Goal: Book appointment/travel/reservation

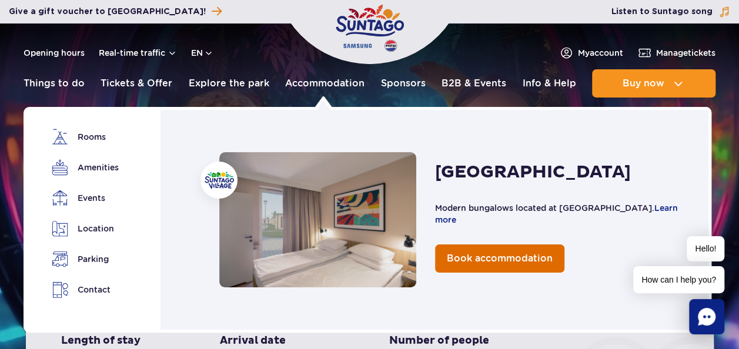
click at [486, 259] on span "Book accommodation" at bounding box center [500, 258] width 106 height 11
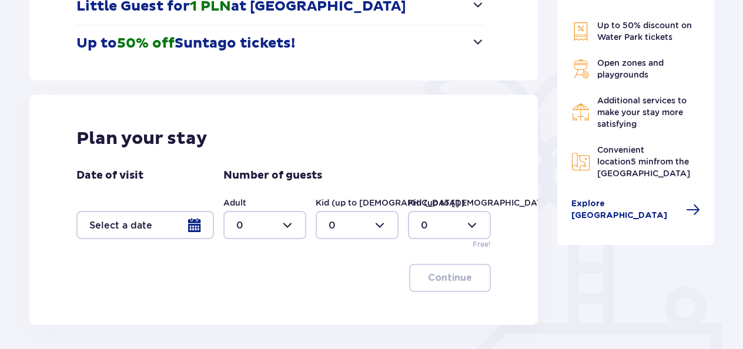
scroll to position [256, 0]
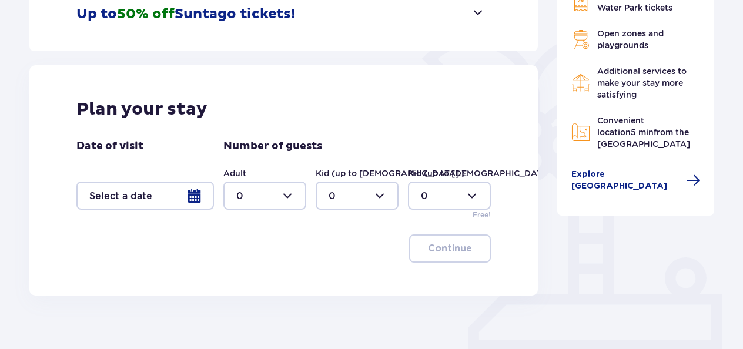
click at [199, 193] on div at bounding box center [145, 196] width 138 height 28
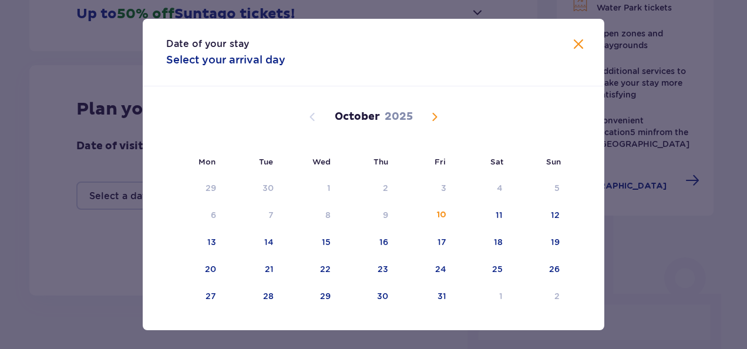
click at [434, 121] on span "Next month" at bounding box center [435, 117] width 14 height 14
click at [440, 242] on div "19" at bounding box center [440, 242] width 9 height 12
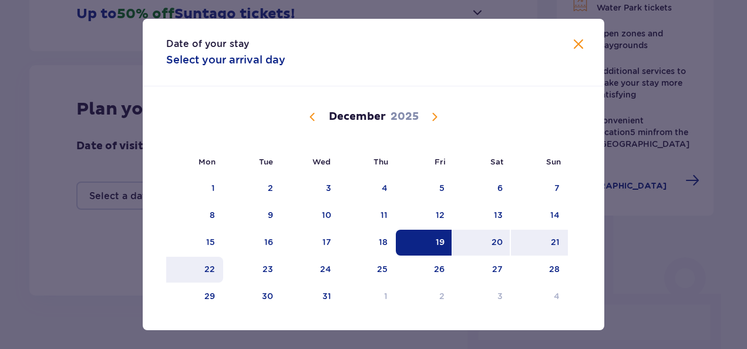
click at [210, 270] on div "22" at bounding box center [209, 269] width 11 height 12
type input "19.12.25 - 22.12.25"
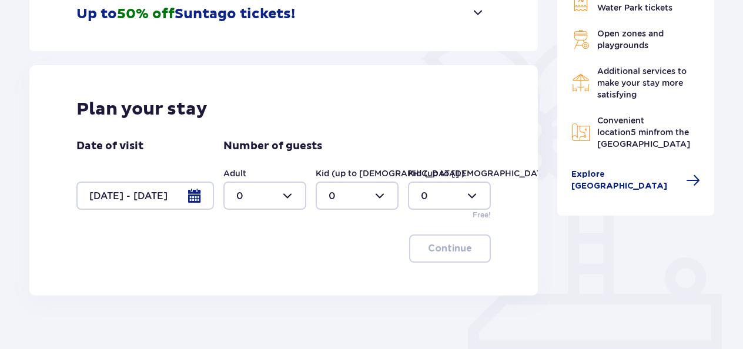
click at [290, 195] on div at bounding box center [264, 196] width 83 height 28
click at [268, 257] on div "5" at bounding box center [264, 261] width 57 height 13
type input "5"
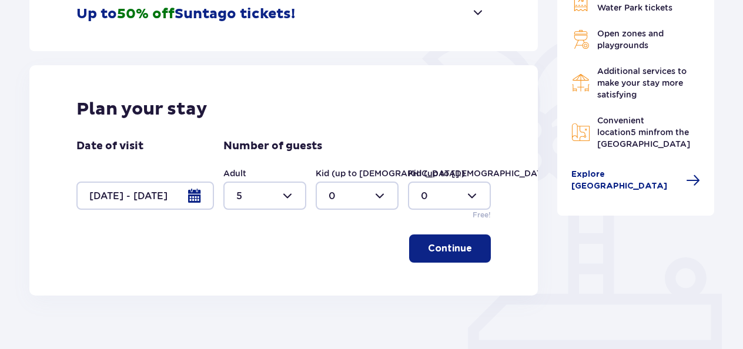
click at [385, 194] on div at bounding box center [357, 196] width 83 height 28
click at [338, 250] on div "1" at bounding box center [356, 255] width 57 height 13
type input "1"
click at [444, 246] on p "Continue" at bounding box center [450, 248] width 44 height 13
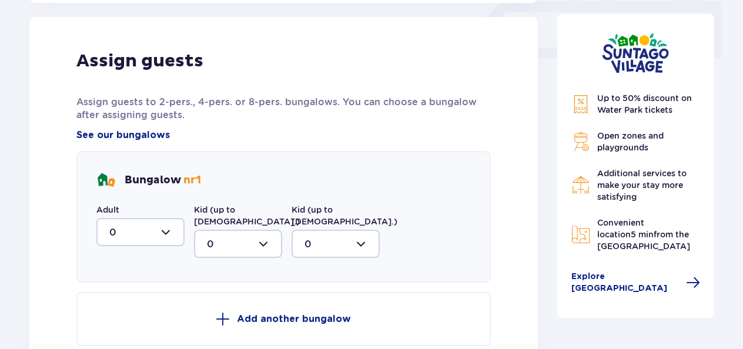
scroll to position [551, 0]
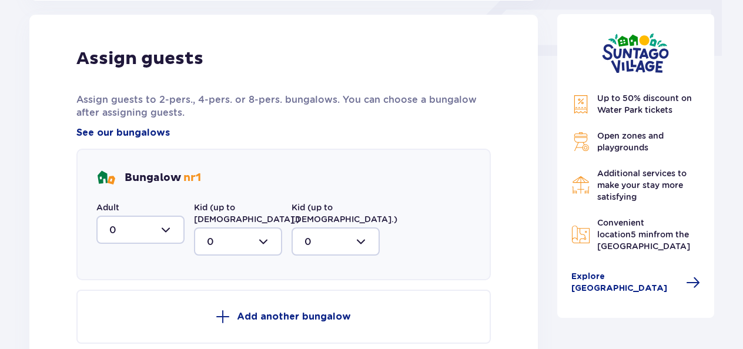
click at [166, 231] on div at bounding box center [140, 230] width 88 height 28
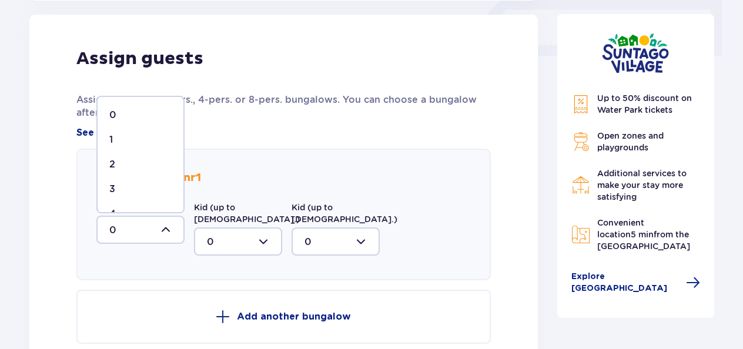
scroll to position [45, 0]
click at [150, 192] on div "5" at bounding box center [140, 193] width 62 height 13
type input "5"
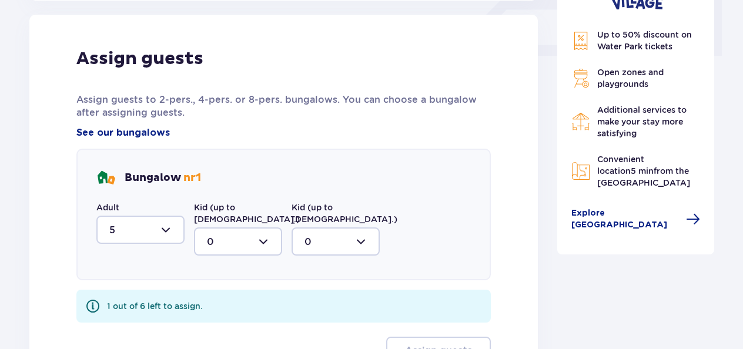
click at [237, 230] on div at bounding box center [238, 241] width 88 height 28
click at [219, 296] on div "1" at bounding box center [238, 302] width 62 height 13
type input "1"
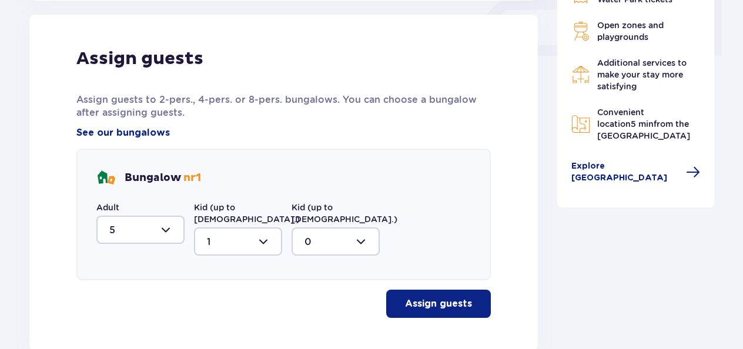
click at [435, 297] on p "Assign guests" at bounding box center [438, 303] width 67 height 13
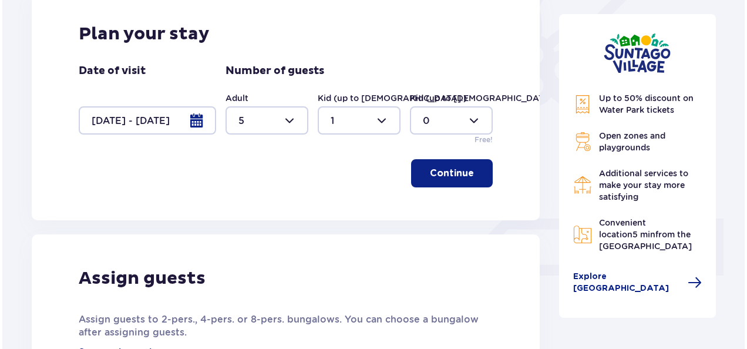
scroll to position [334, 0]
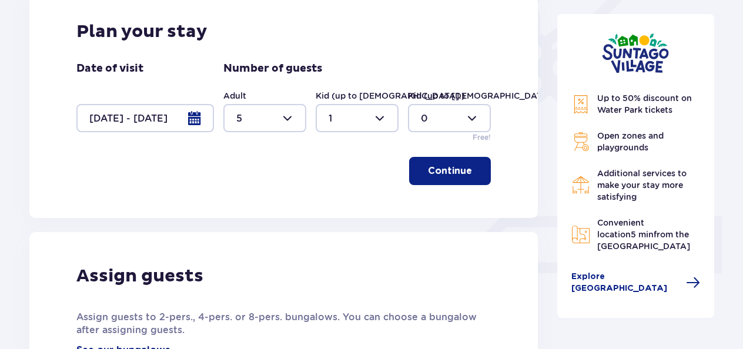
click at [196, 113] on div at bounding box center [145, 118] width 138 height 28
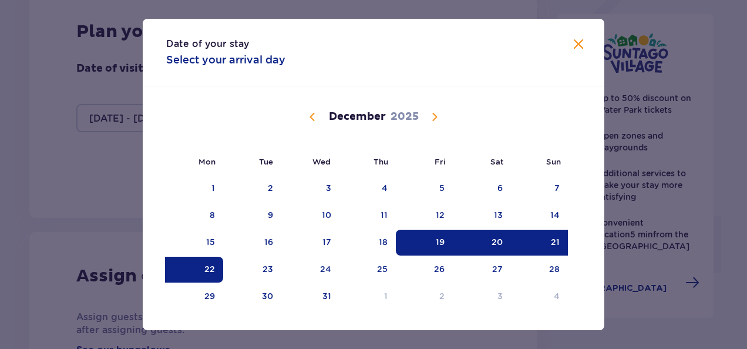
click at [497, 241] on div "20" at bounding box center [497, 242] width 11 height 12
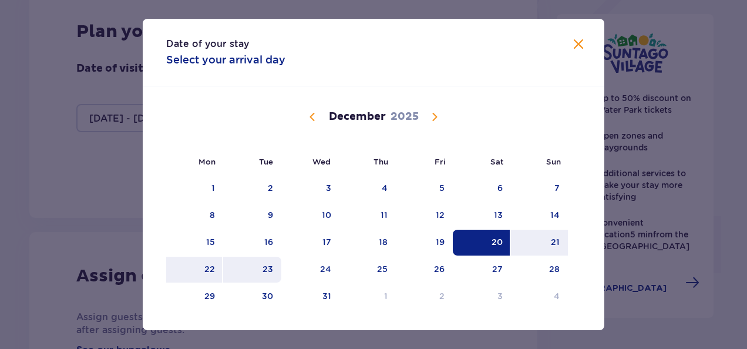
click at [270, 271] on div "23" at bounding box center [268, 269] width 11 height 12
type input "20.12.25 - 23.12.25"
type input "0"
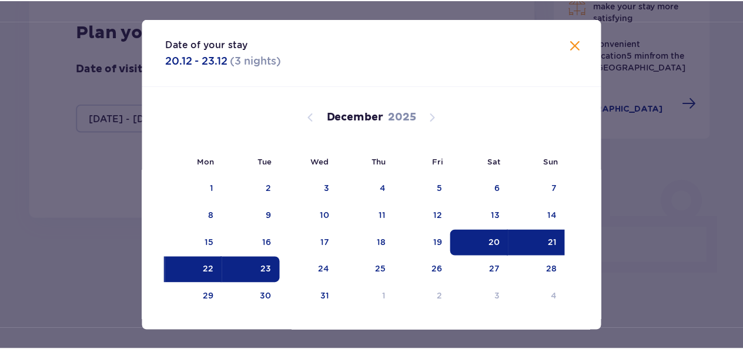
scroll to position [327, 0]
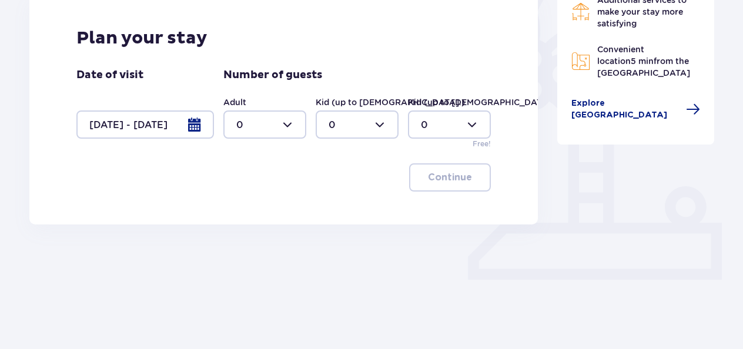
click at [289, 124] on div at bounding box center [264, 124] width 83 height 28
click at [260, 213] on div "5" at bounding box center [264, 218] width 57 height 13
type input "5"
click at [384, 122] on div at bounding box center [357, 124] width 83 height 28
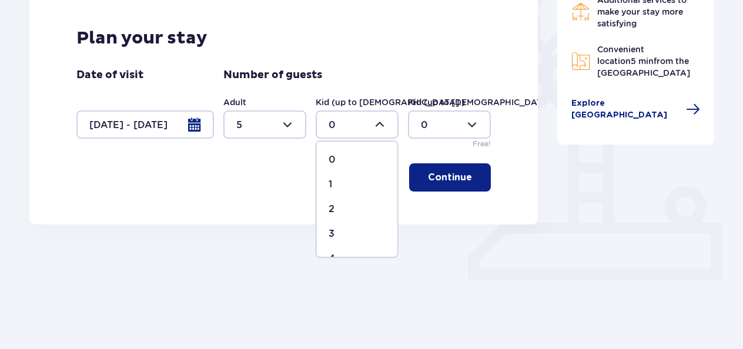
click at [346, 182] on div "1" at bounding box center [356, 184] width 57 height 13
type input "1"
click at [443, 178] on p "Continue" at bounding box center [450, 177] width 44 height 13
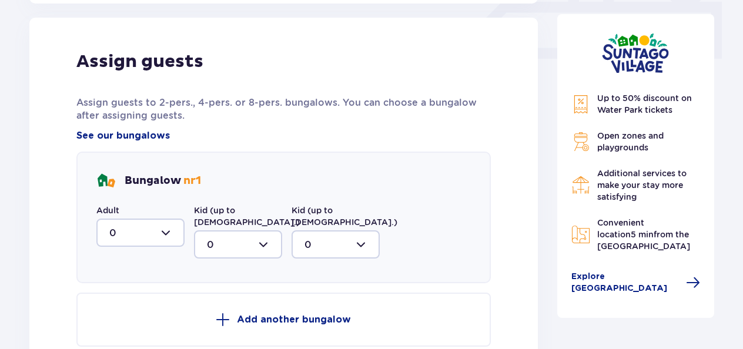
scroll to position [551, 0]
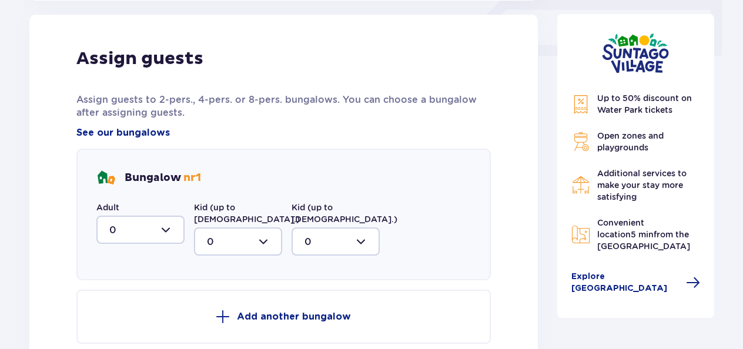
click at [165, 233] on div at bounding box center [140, 230] width 88 height 28
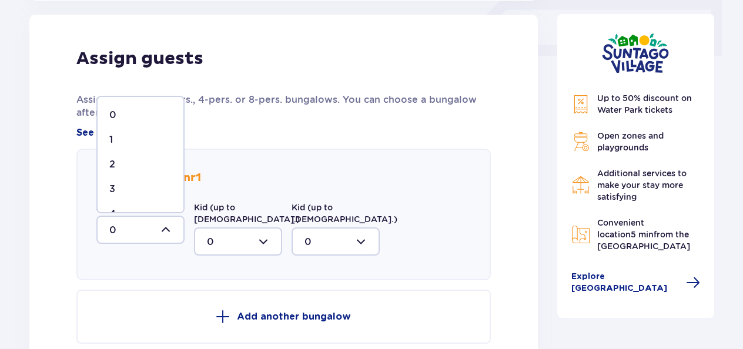
scroll to position [45, 0]
click at [150, 192] on div "5" at bounding box center [140, 193] width 62 height 13
type input "5"
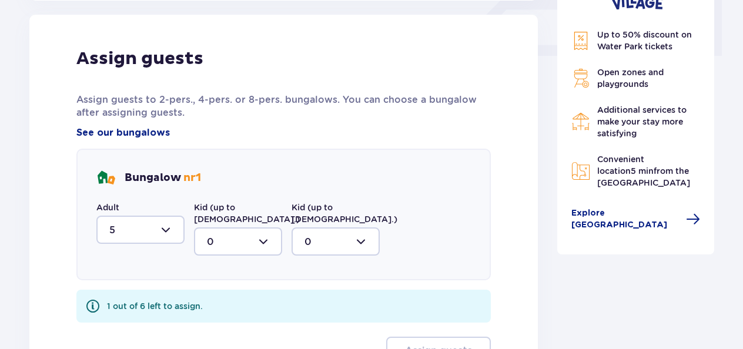
click at [233, 227] on div at bounding box center [238, 241] width 88 height 28
click at [228, 296] on div "1" at bounding box center [238, 302] width 62 height 13
type input "1"
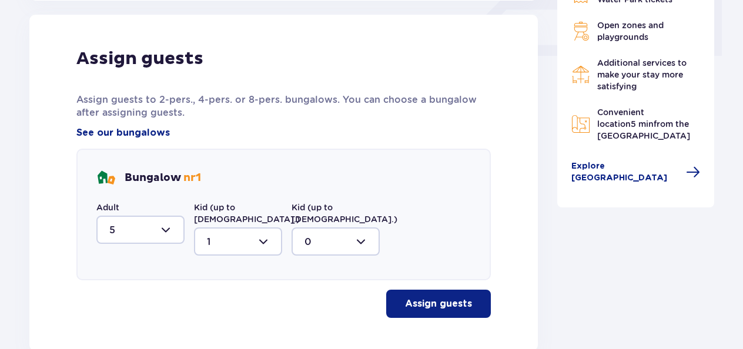
click at [436, 297] on p "Assign guests" at bounding box center [438, 303] width 67 height 13
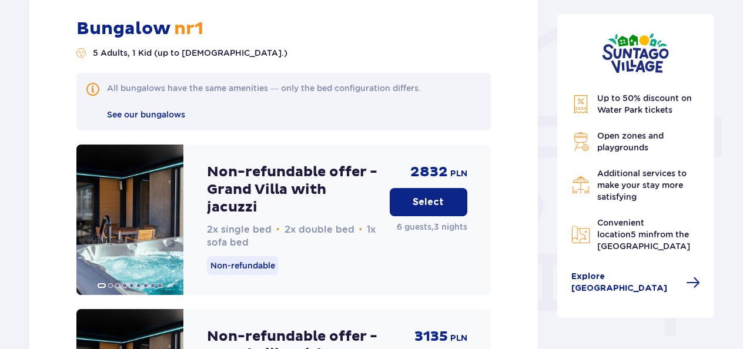
scroll to position [939, 0]
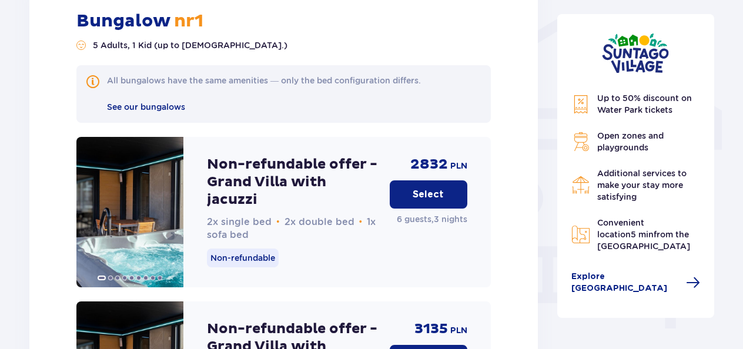
click at [443, 180] on button "Select" at bounding box center [429, 194] width 78 height 28
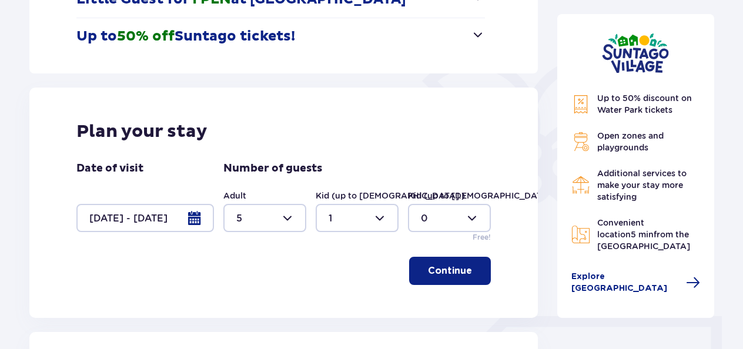
scroll to position [0, 0]
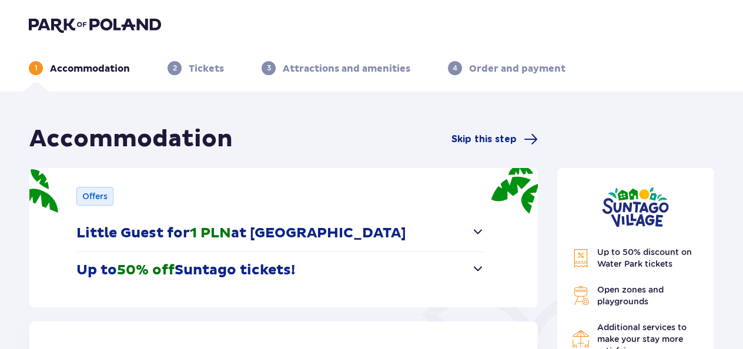
click at [63, 24] on img at bounding box center [95, 24] width 132 height 16
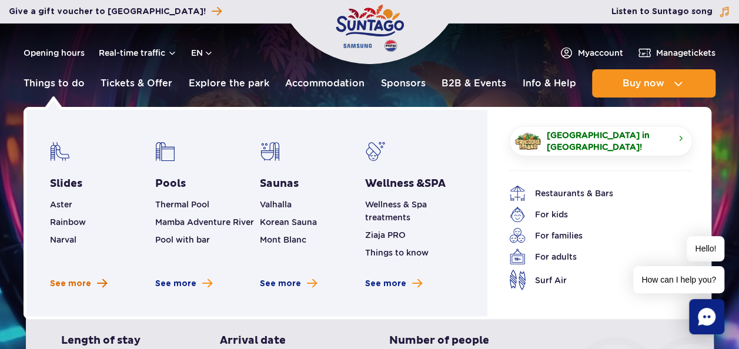
click at [69, 286] on span "See more" at bounding box center [70, 284] width 41 height 12
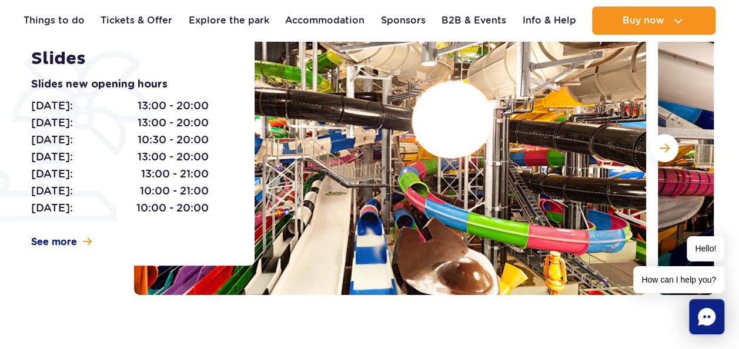
scroll to position [183, 0]
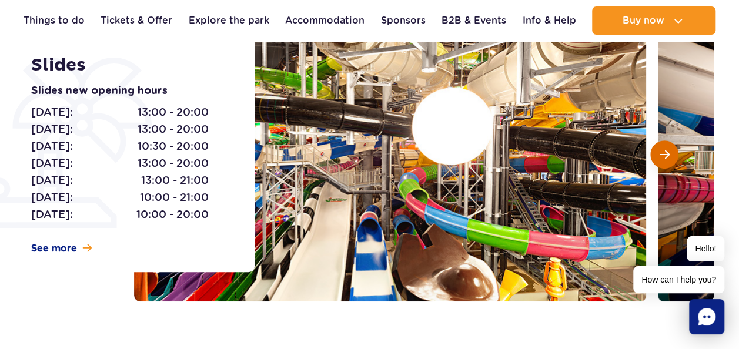
click at [668, 155] on span "Next slide" at bounding box center [664, 154] width 10 height 11
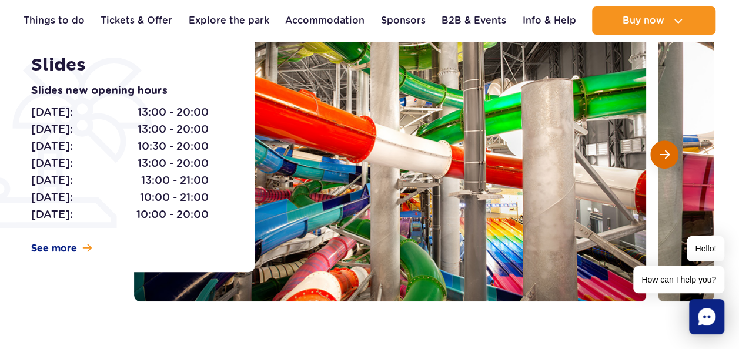
click at [668, 155] on span "Next slide" at bounding box center [664, 154] width 10 height 11
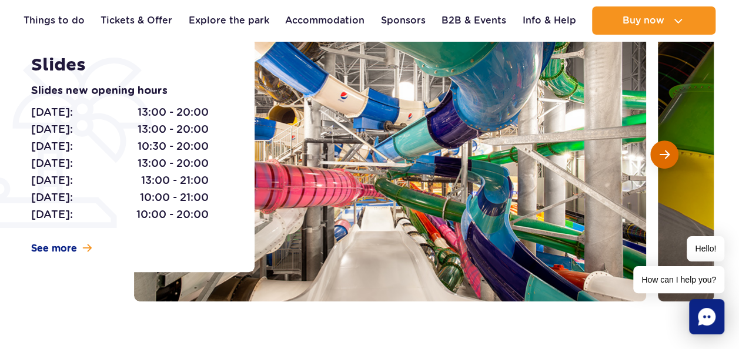
click at [668, 155] on span "Next slide" at bounding box center [664, 154] width 10 height 11
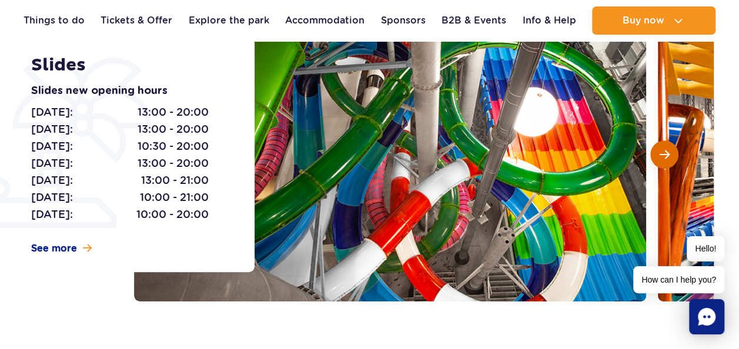
click at [668, 155] on span "Next slide" at bounding box center [664, 154] width 10 height 11
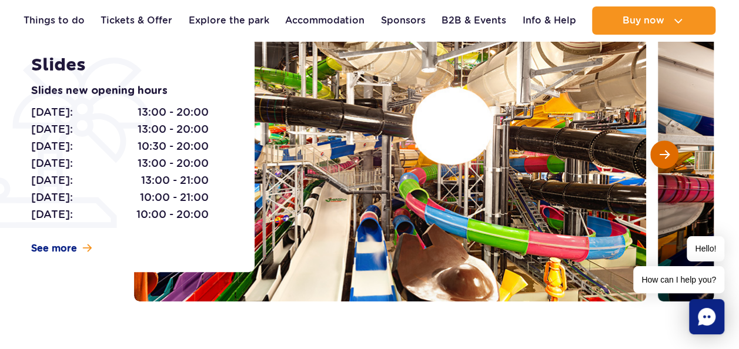
click at [668, 155] on span "Next slide" at bounding box center [664, 154] width 10 height 11
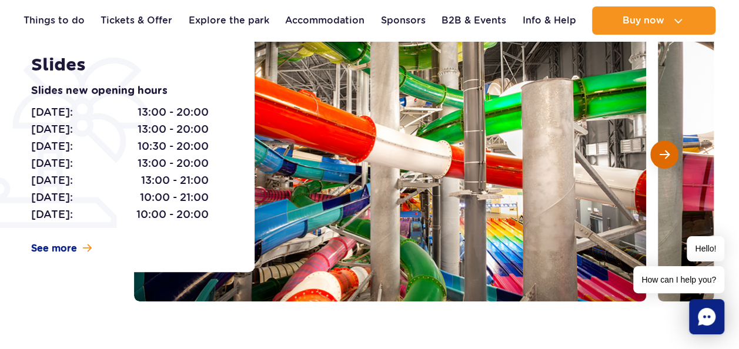
click at [668, 155] on span "Next slide" at bounding box center [664, 154] width 10 height 11
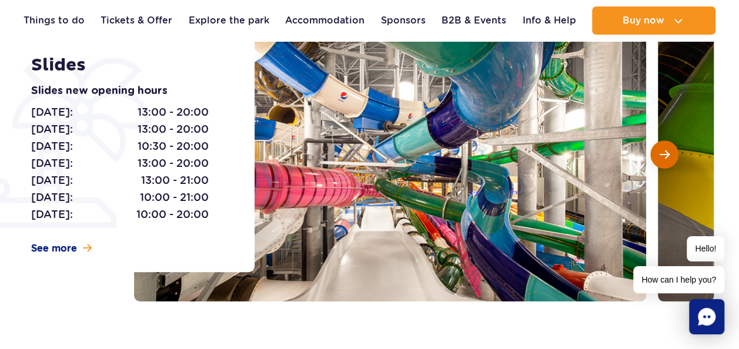
click at [668, 155] on span "Next slide" at bounding box center [664, 154] width 10 height 11
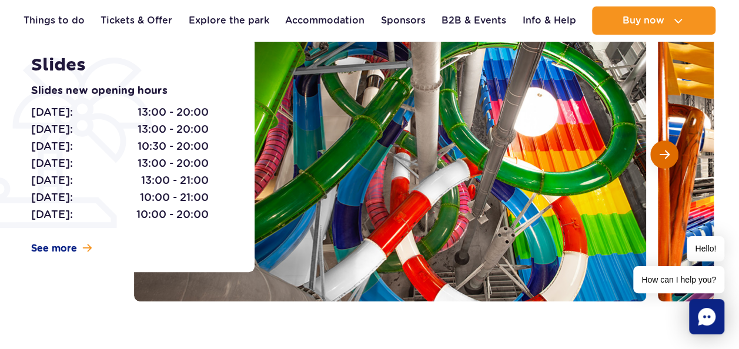
click at [668, 155] on span "Next slide" at bounding box center [664, 154] width 10 height 11
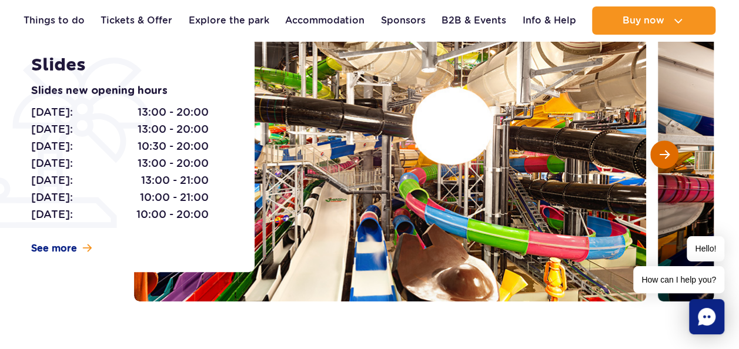
click at [668, 155] on span "Next slide" at bounding box center [664, 154] width 10 height 11
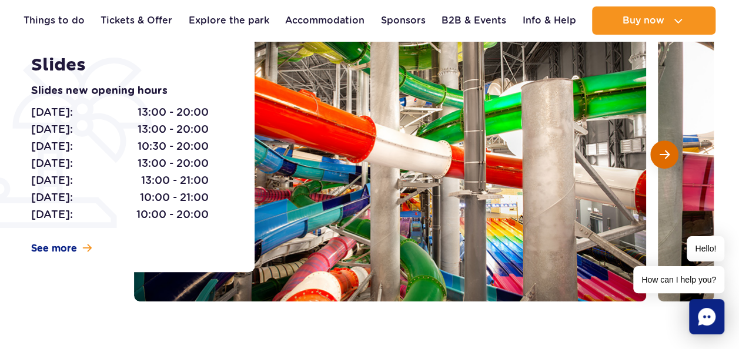
click at [668, 155] on span "Next slide" at bounding box center [664, 154] width 10 height 11
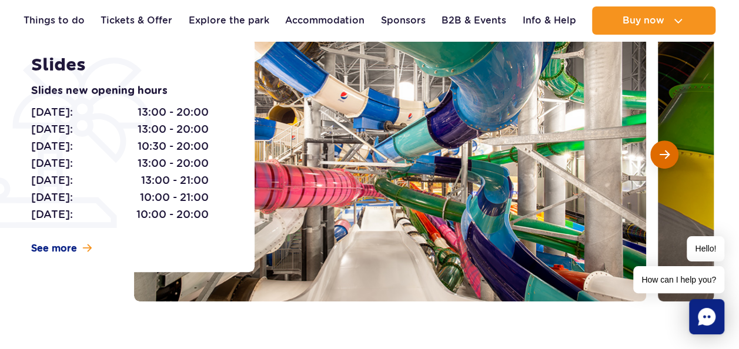
click at [668, 155] on span "Next slide" at bounding box center [664, 154] width 10 height 11
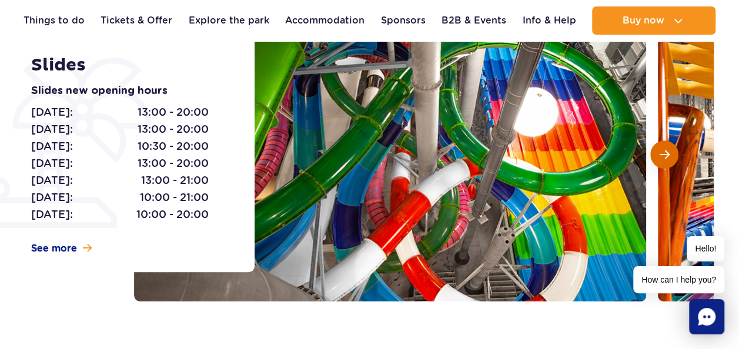
click at [668, 155] on span "Next slide" at bounding box center [664, 154] width 10 height 11
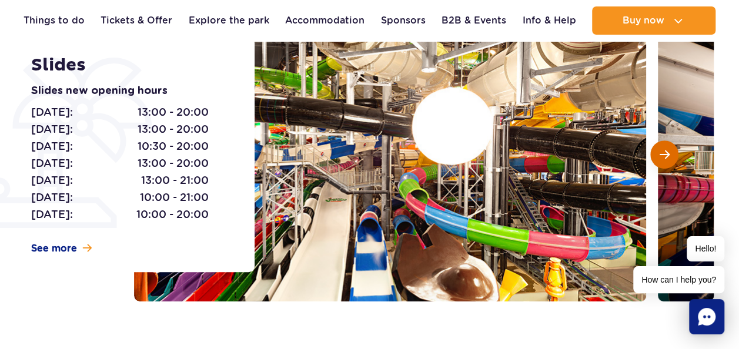
click at [668, 155] on span "Next slide" at bounding box center [664, 154] width 10 height 11
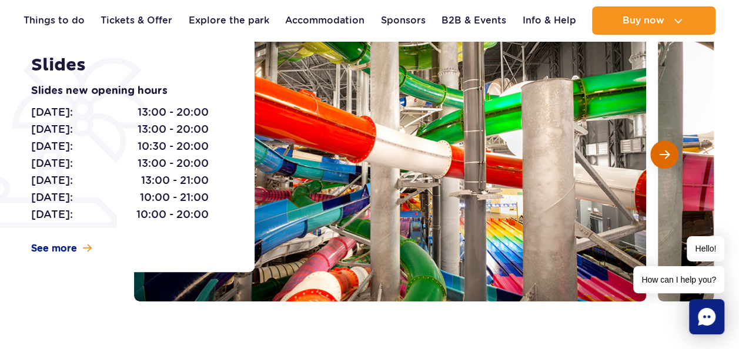
click at [668, 155] on span "Next slide" at bounding box center [664, 154] width 10 height 11
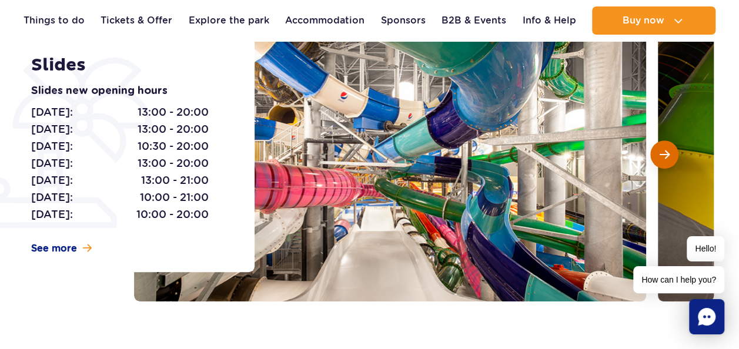
click at [668, 155] on span "Next slide" at bounding box center [664, 154] width 10 height 11
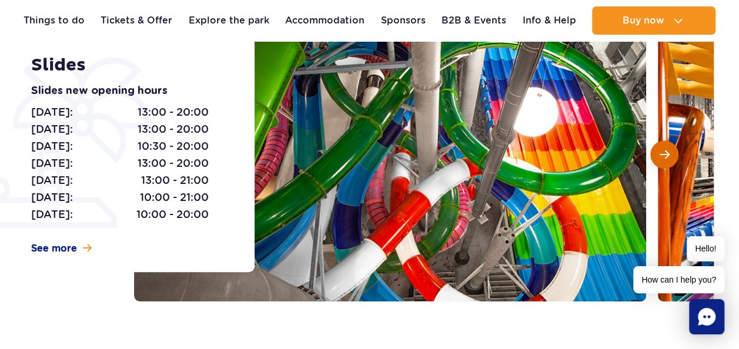
click at [668, 155] on span "Next slide" at bounding box center [664, 154] width 10 height 11
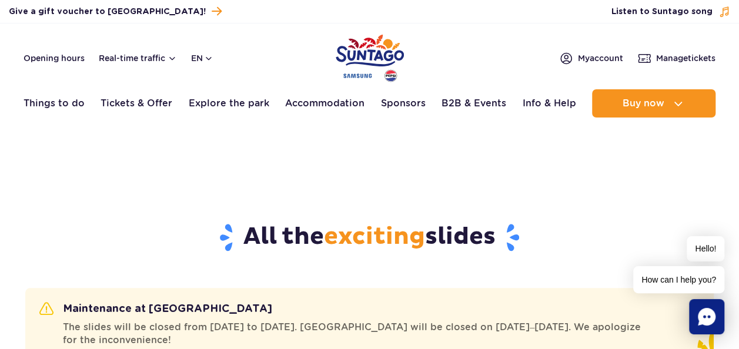
scroll to position [0, 0]
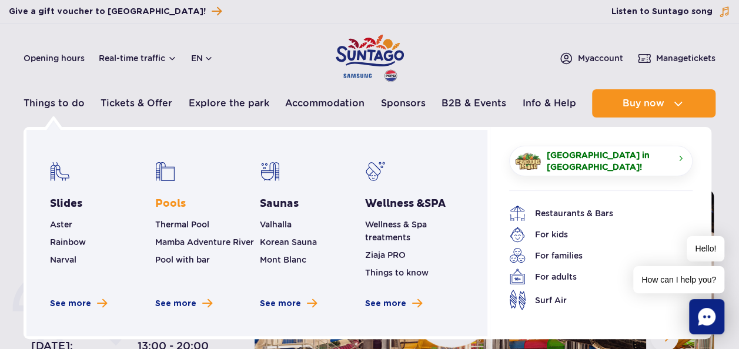
click at [174, 204] on link "Pools" at bounding box center [170, 204] width 31 height 14
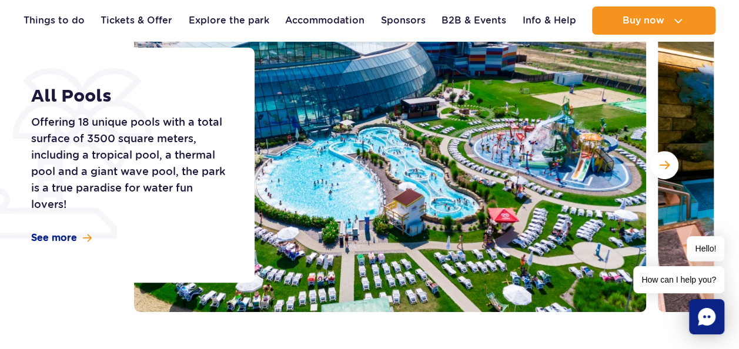
scroll to position [177, 0]
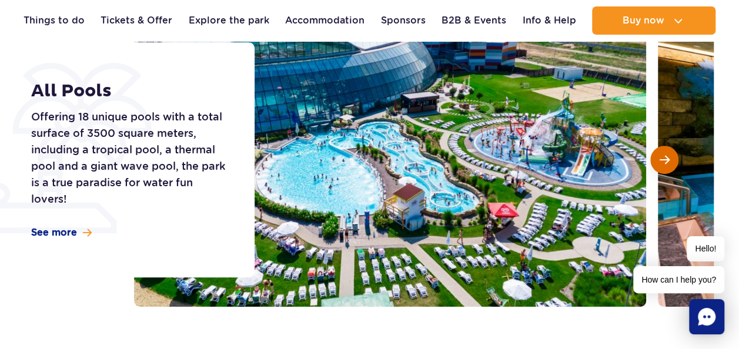
click at [665, 155] on span "Next slide" at bounding box center [664, 160] width 10 height 11
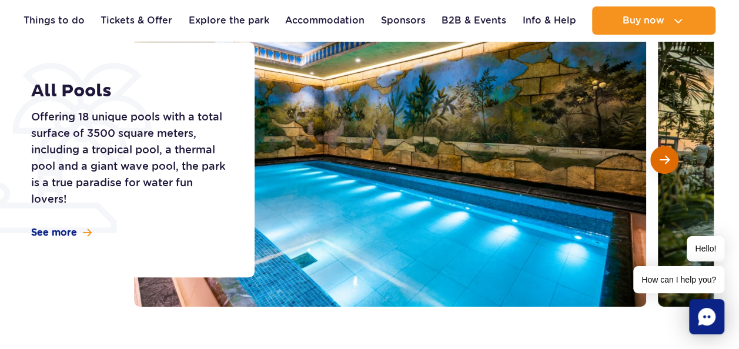
click at [665, 155] on span "Next slide" at bounding box center [664, 160] width 10 height 11
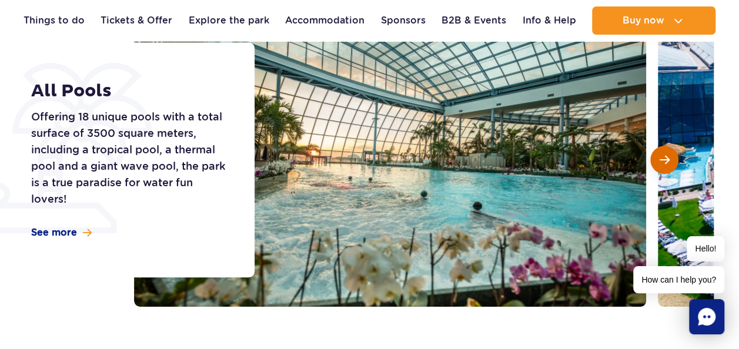
click at [665, 155] on span "Next slide" at bounding box center [664, 160] width 10 height 11
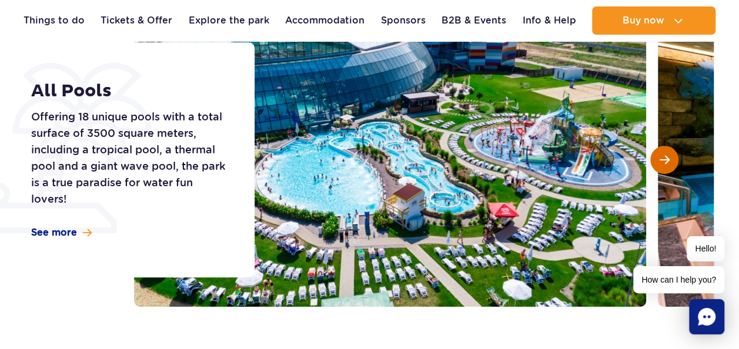
click at [665, 155] on span "Next slide" at bounding box center [664, 160] width 10 height 11
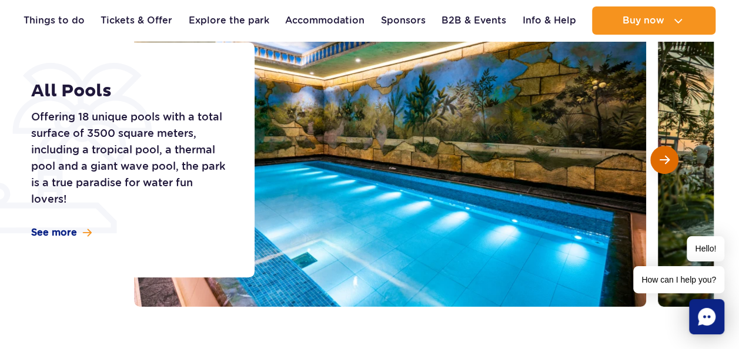
click at [665, 155] on span "Next slide" at bounding box center [664, 160] width 10 height 11
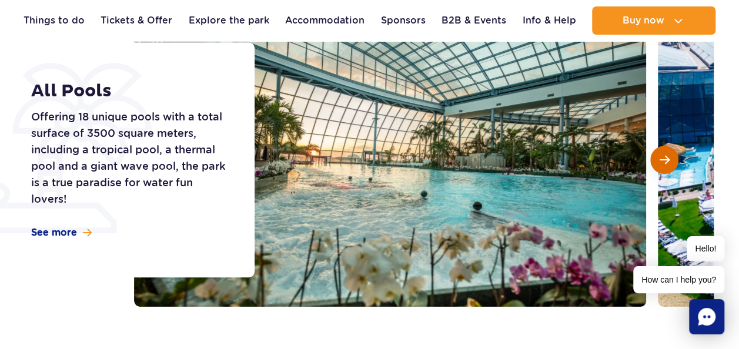
click at [665, 155] on span "Next slide" at bounding box center [664, 160] width 10 height 11
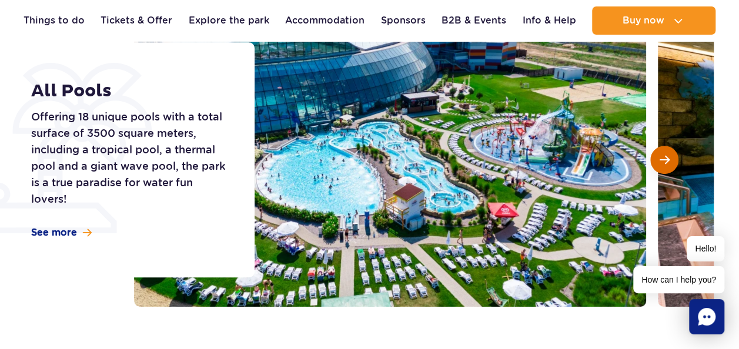
click at [665, 155] on span "Next slide" at bounding box center [664, 160] width 10 height 11
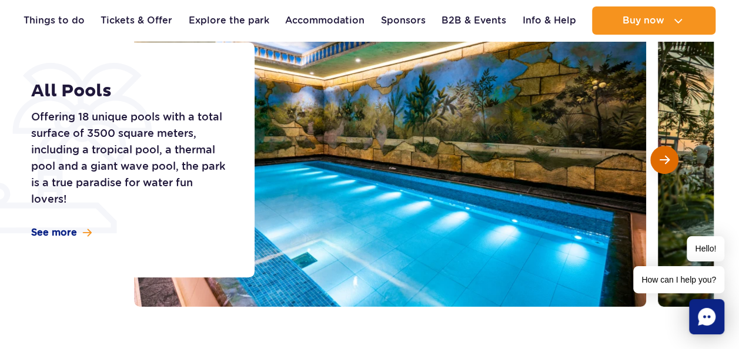
click at [665, 155] on span "Next slide" at bounding box center [664, 160] width 10 height 11
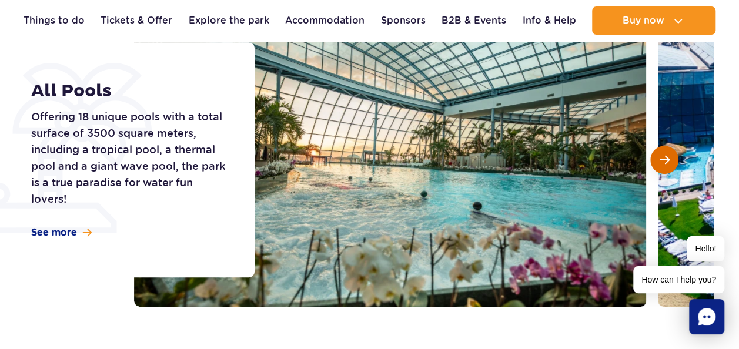
click at [665, 155] on span "Next slide" at bounding box center [664, 160] width 10 height 11
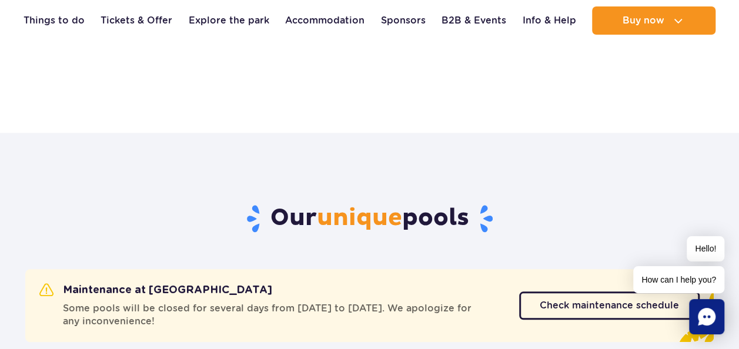
scroll to position [0, 0]
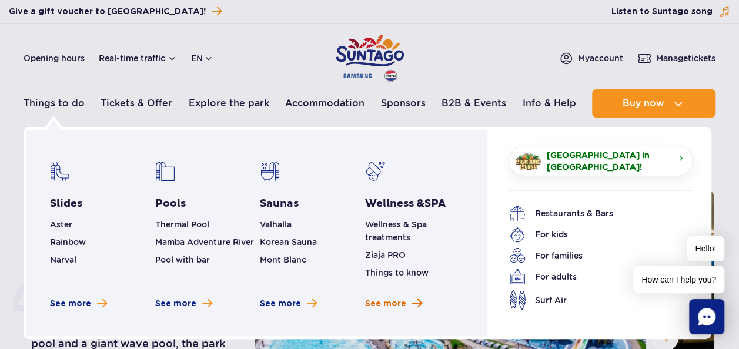
click at [387, 305] on span "See more" at bounding box center [385, 304] width 41 height 12
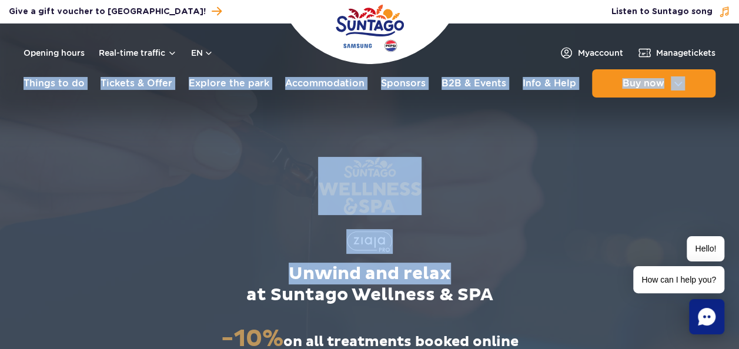
drag, startPoint x: 738, startPoint y: 24, endPoint x: 743, endPoint y: 32, distance: 9.5
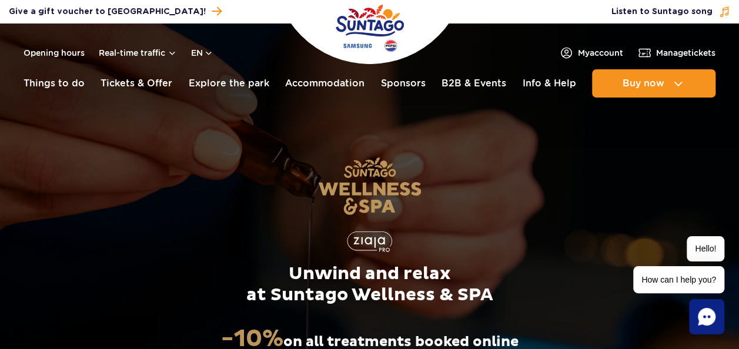
click at [192, 36] on header "Opening hours Real-time traffic en PL EN UA My account Manage tickets Real-time…" at bounding box center [369, 64] width 739 height 81
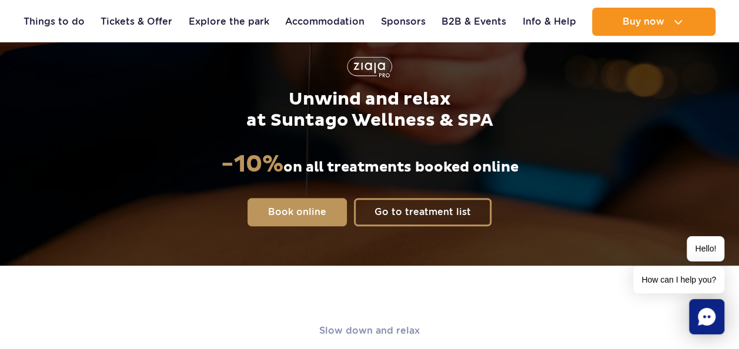
scroll to position [16, 0]
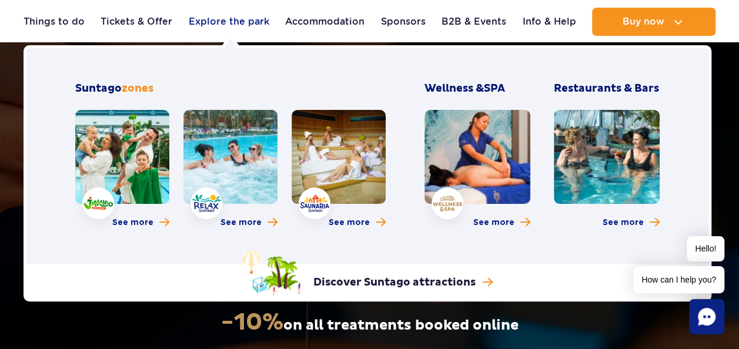
click at [217, 23] on link "Explore the park" at bounding box center [229, 22] width 81 height 28
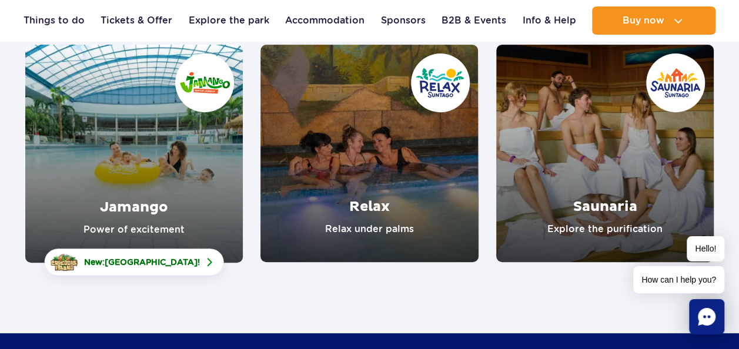
scroll to position [176, 0]
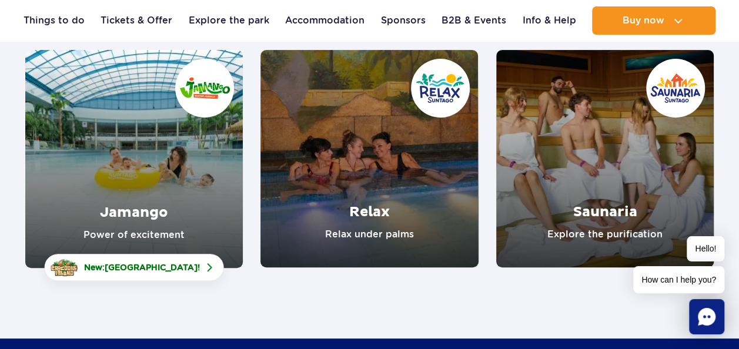
click at [148, 134] on link "Jamango" at bounding box center [133, 159] width 217 height 218
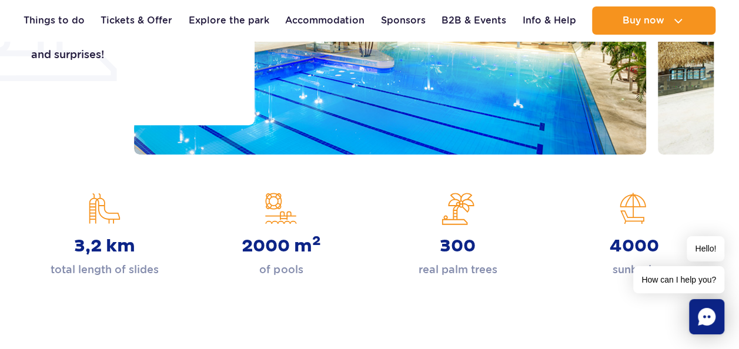
scroll to position [95, 0]
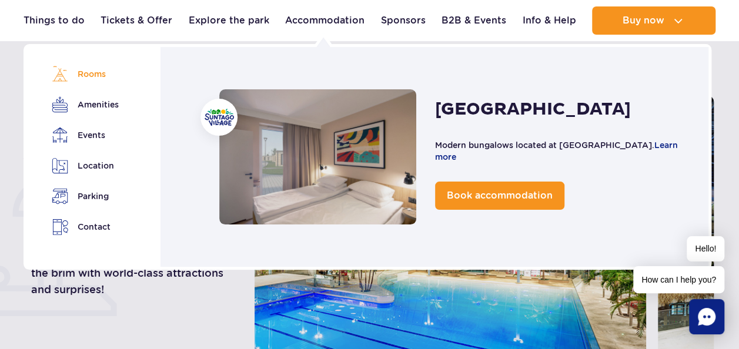
click at [100, 72] on link "Rooms" at bounding box center [85, 74] width 66 height 16
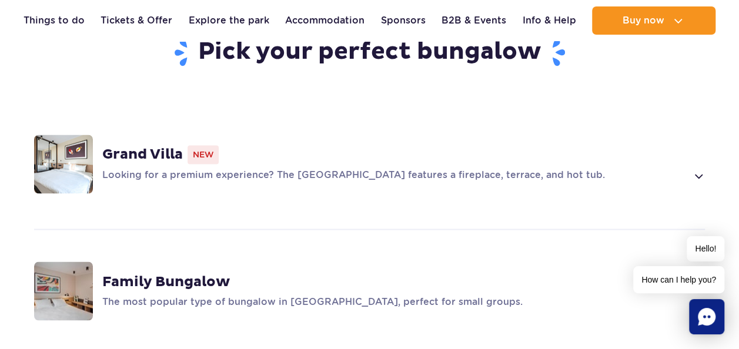
scroll to position [907, 0]
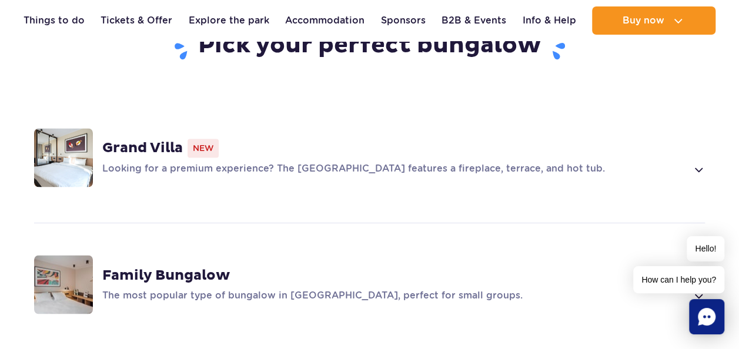
click at [485, 162] on p "Looking for a premium experience? The [GEOGRAPHIC_DATA] features a fireplace, t…" at bounding box center [394, 169] width 584 height 14
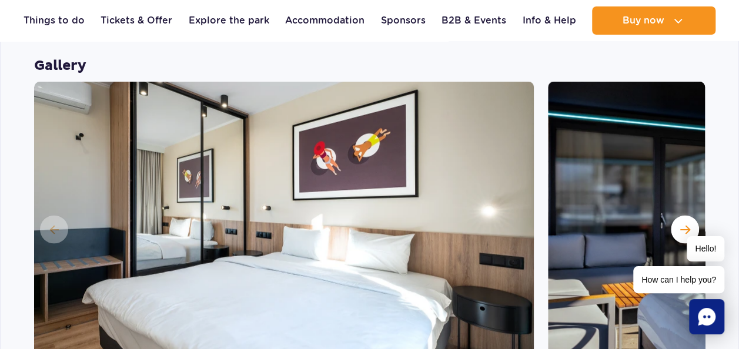
scroll to position [1077, 0]
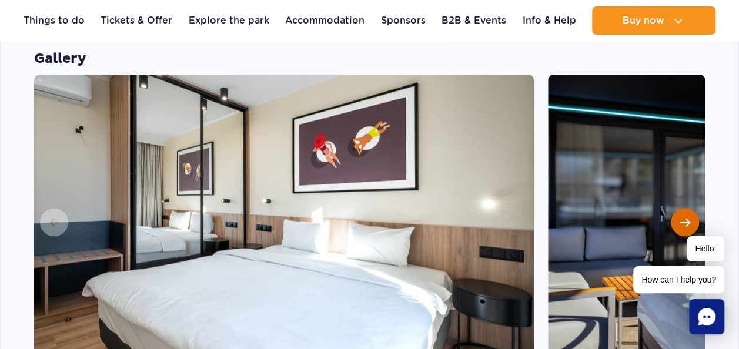
click at [688, 217] on span "Next slide" at bounding box center [685, 222] width 10 height 11
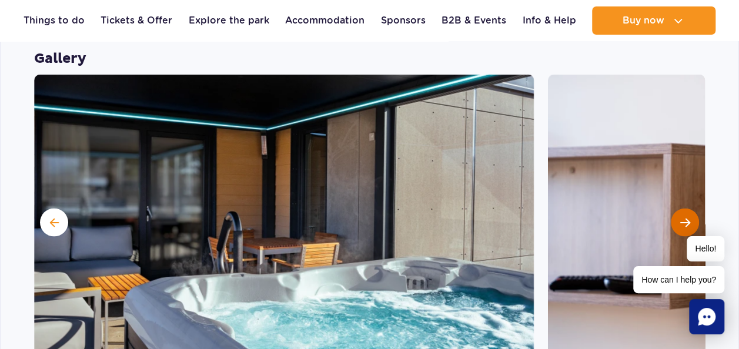
click at [688, 217] on span "Next slide" at bounding box center [685, 222] width 10 height 11
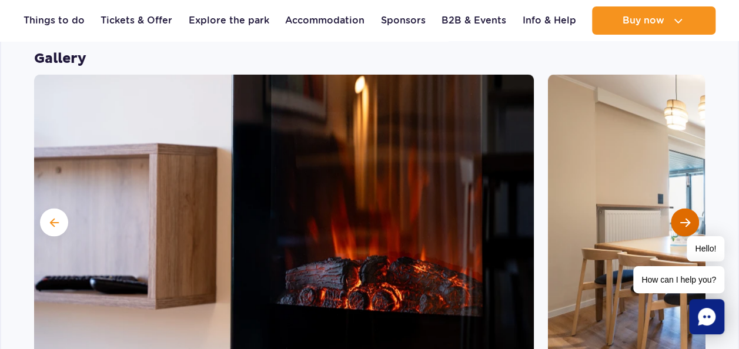
click at [688, 217] on span "Next slide" at bounding box center [685, 222] width 10 height 11
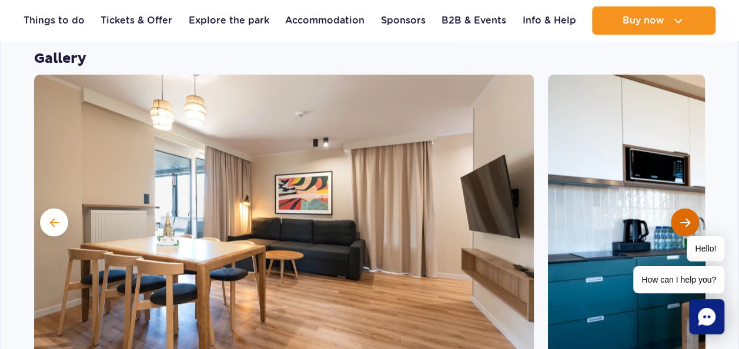
click at [688, 217] on span "Next slide" at bounding box center [685, 222] width 10 height 11
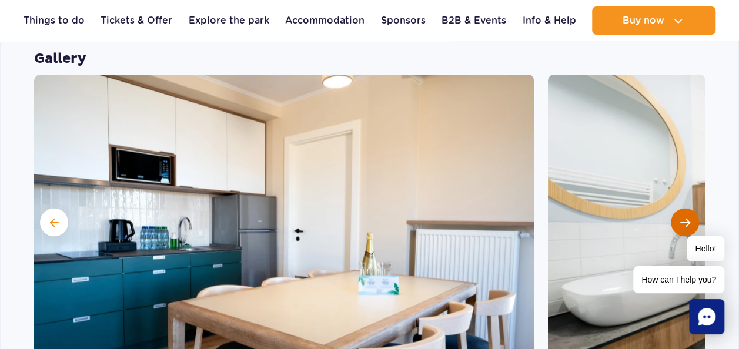
click at [688, 217] on span "Next slide" at bounding box center [685, 222] width 10 height 11
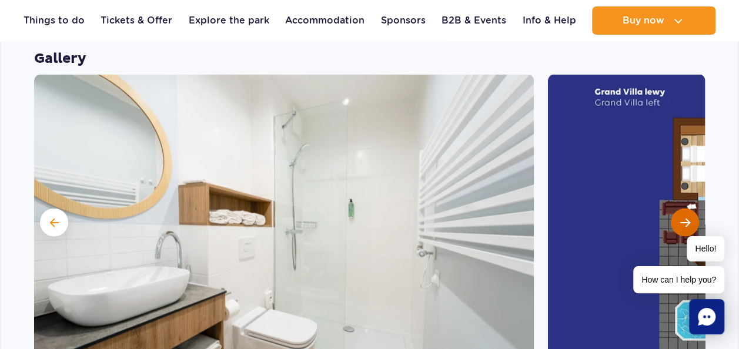
click at [688, 217] on span "Next slide" at bounding box center [685, 222] width 10 height 11
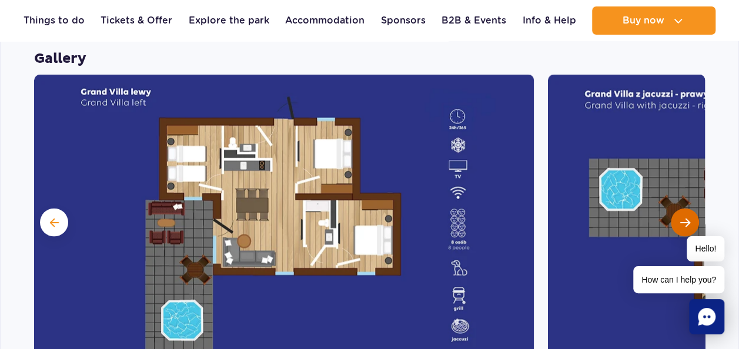
click at [688, 217] on span "Next slide" at bounding box center [685, 222] width 10 height 11
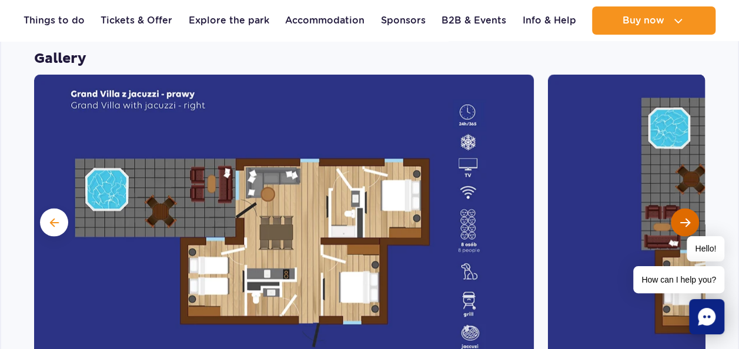
click at [688, 217] on span "Next slide" at bounding box center [685, 222] width 10 height 11
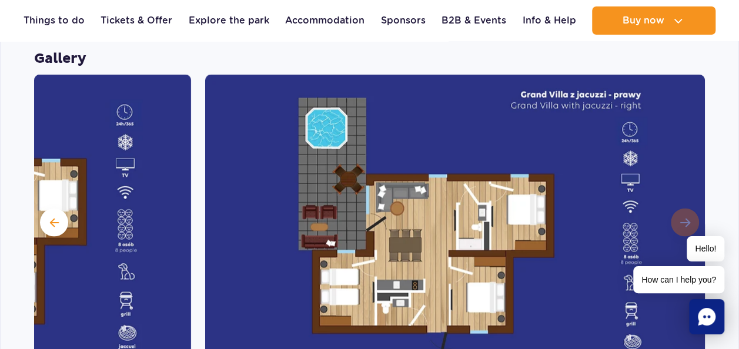
click at [688, 194] on img at bounding box center [454, 221] width 499 height 294
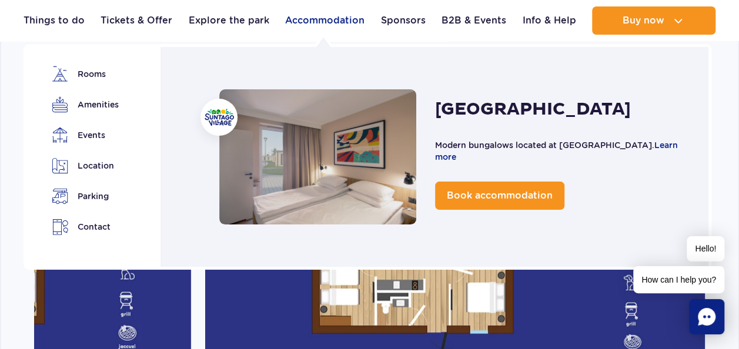
click at [303, 19] on link "Accommodation" at bounding box center [324, 20] width 79 height 28
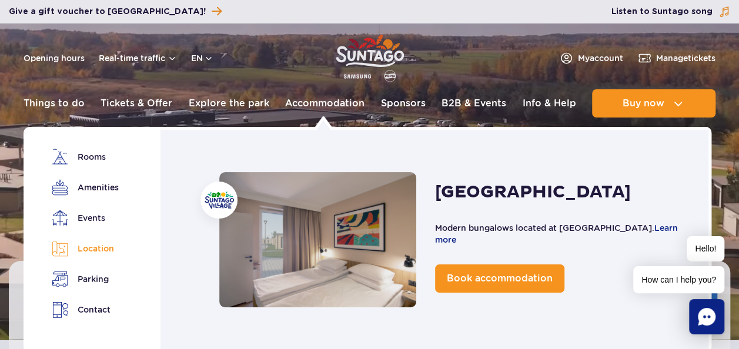
click at [92, 249] on link "Location" at bounding box center [85, 248] width 66 height 16
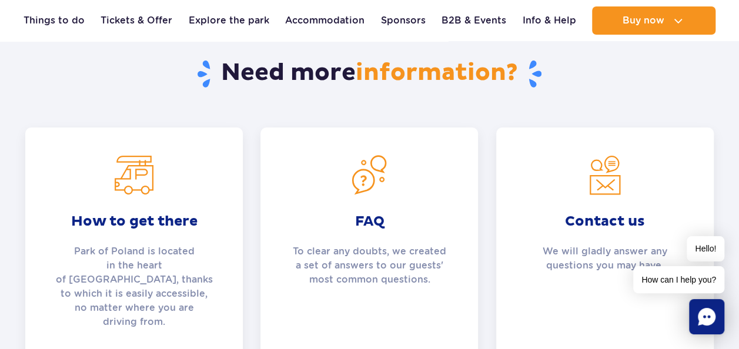
scroll to position [4215, 0]
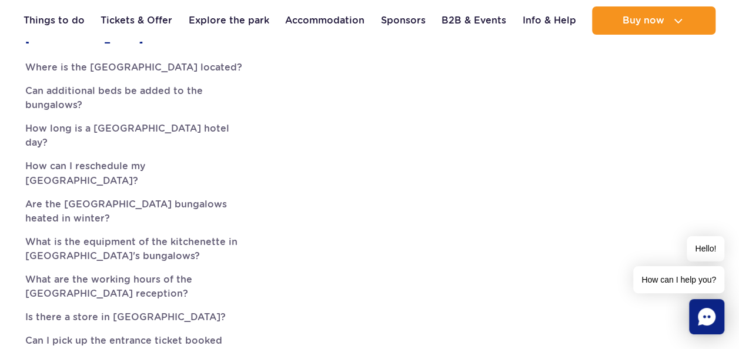
scroll to position [3152, 0]
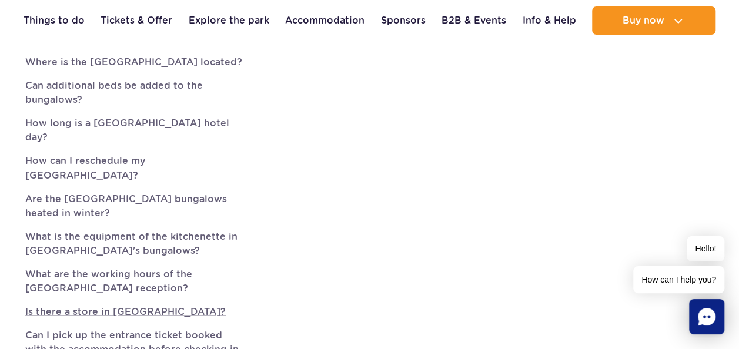
click at [107, 304] on link "Is there a store in [GEOGRAPHIC_DATA]?" at bounding box center [133, 311] width 217 height 14
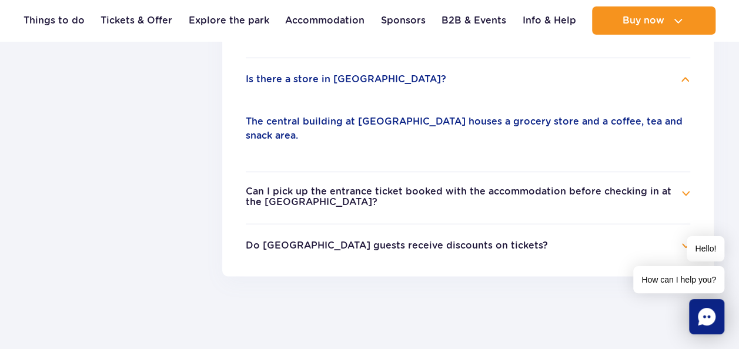
scroll to position [584, 0]
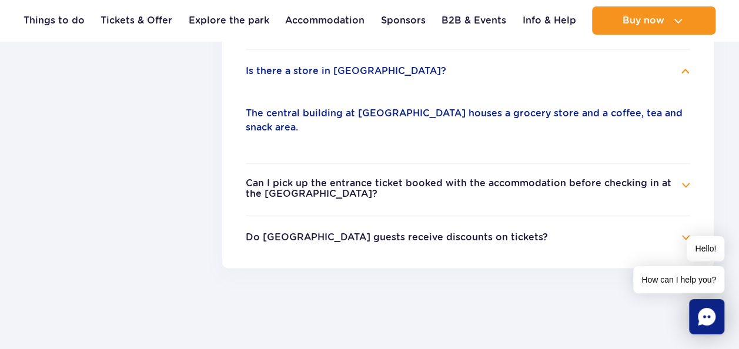
click at [686, 185] on h4 "Can I pick up the entrance ticket booked with the accommodation before checking…" at bounding box center [468, 189] width 444 height 23
